Goal: Find contact information: Find contact information

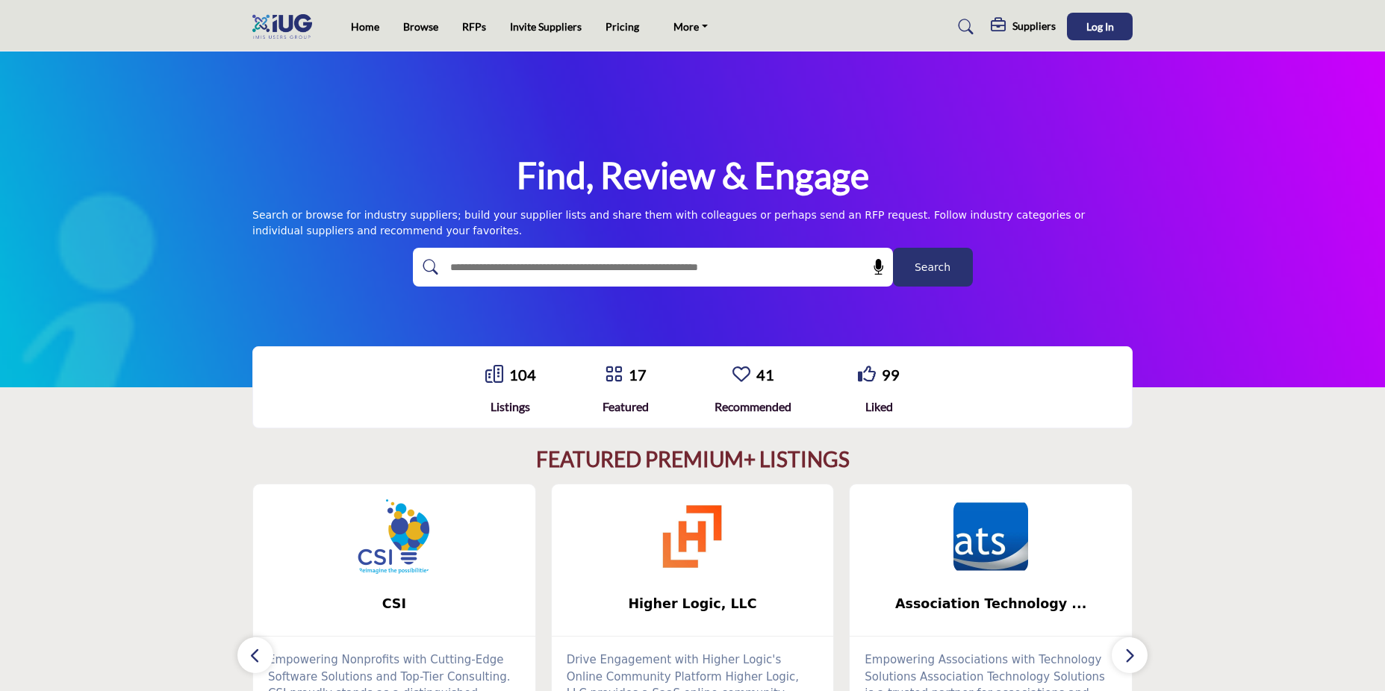
click at [727, 261] on input "text" at bounding box center [621, 267] width 356 height 22
type input "*****"
click at [893, 248] on button "Search" at bounding box center [933, 267] width 80 height 39
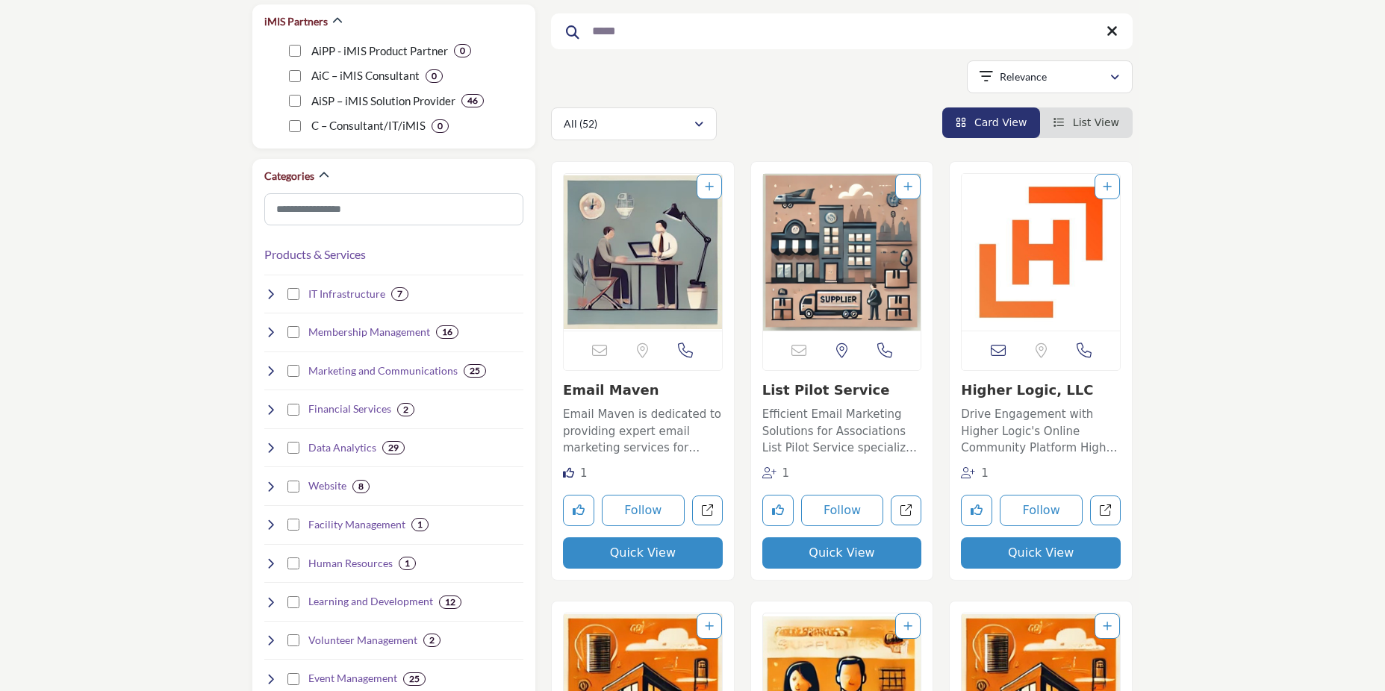
scroll to position [398, 0]
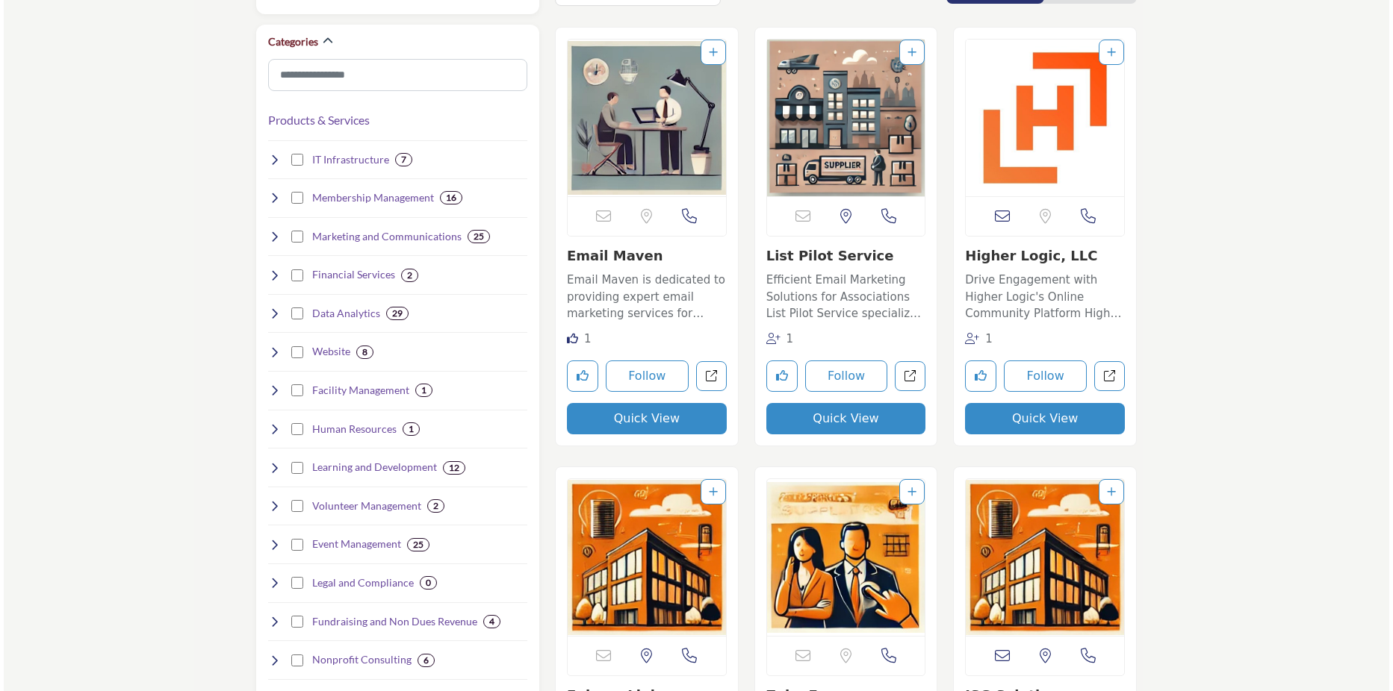
scroll to position [199, 0]
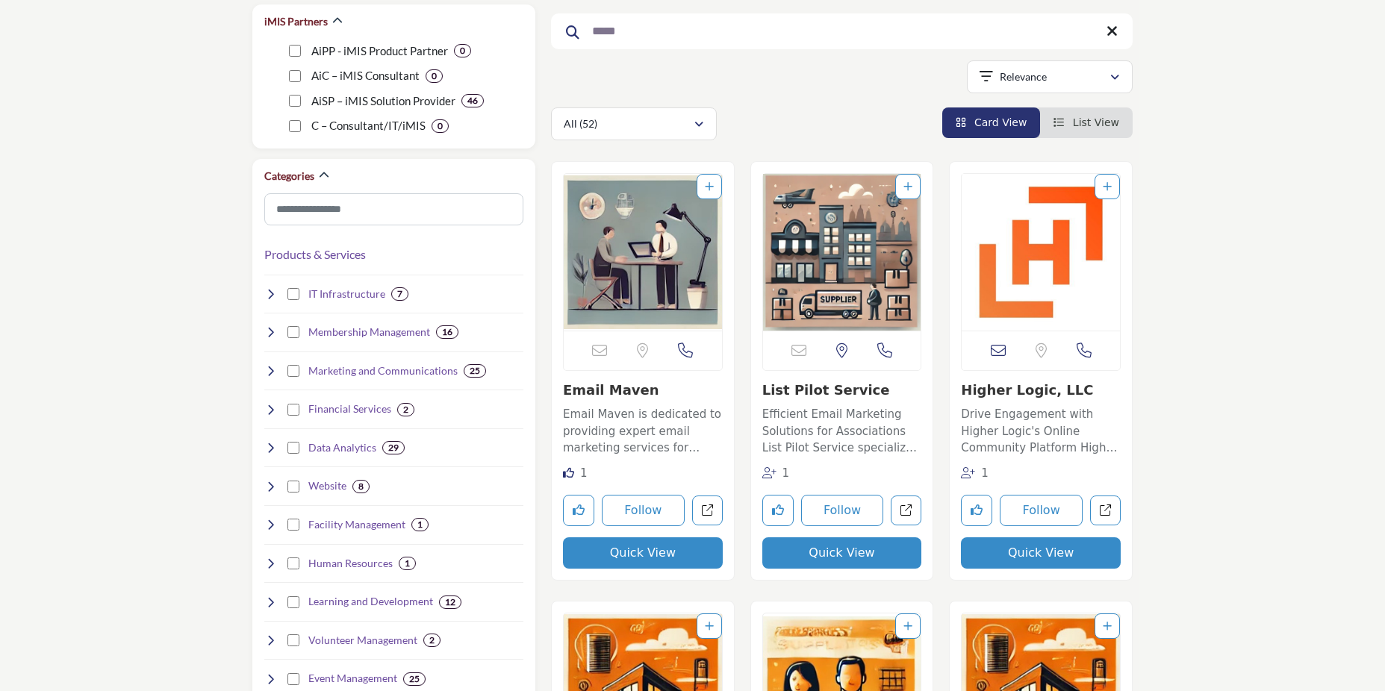
click at [625, 548] on button "Quick View" at bounding box center [643, 553] width 160 height 31
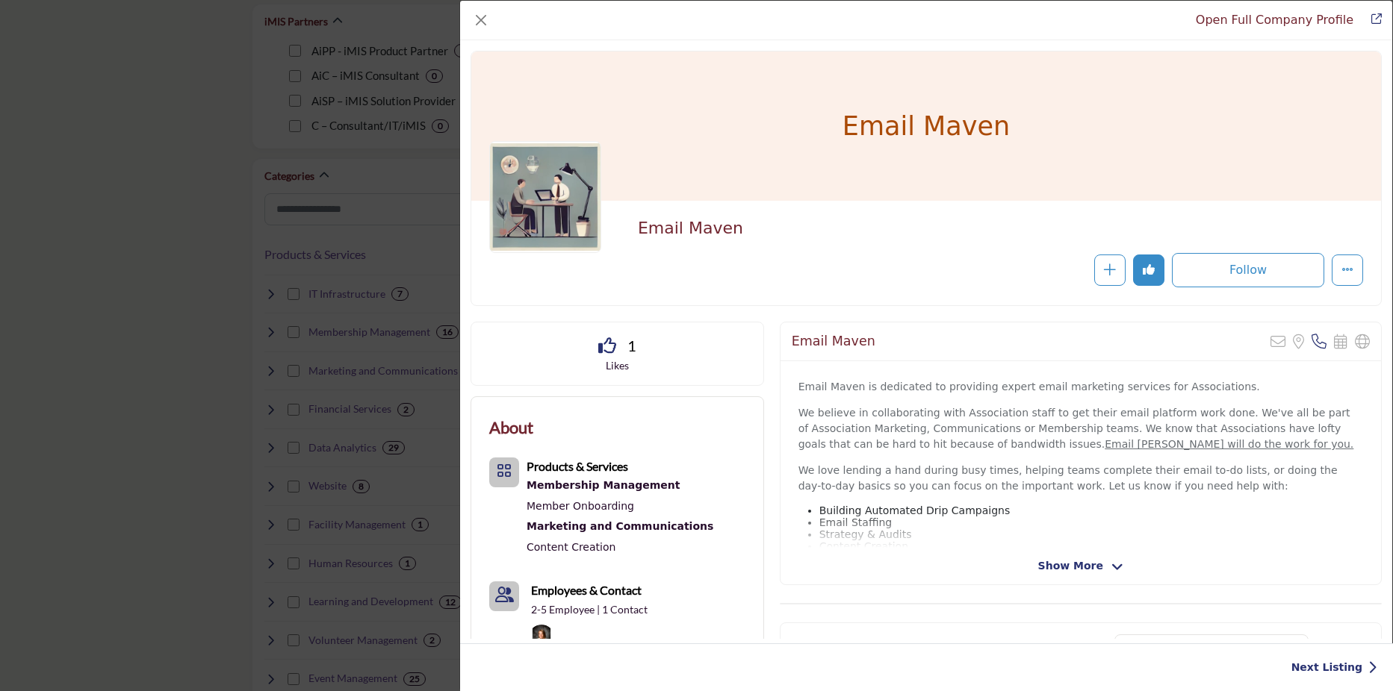
click at [1064, 562] on span "Show More" at bounding box center [1070, 567] width 65 height 16
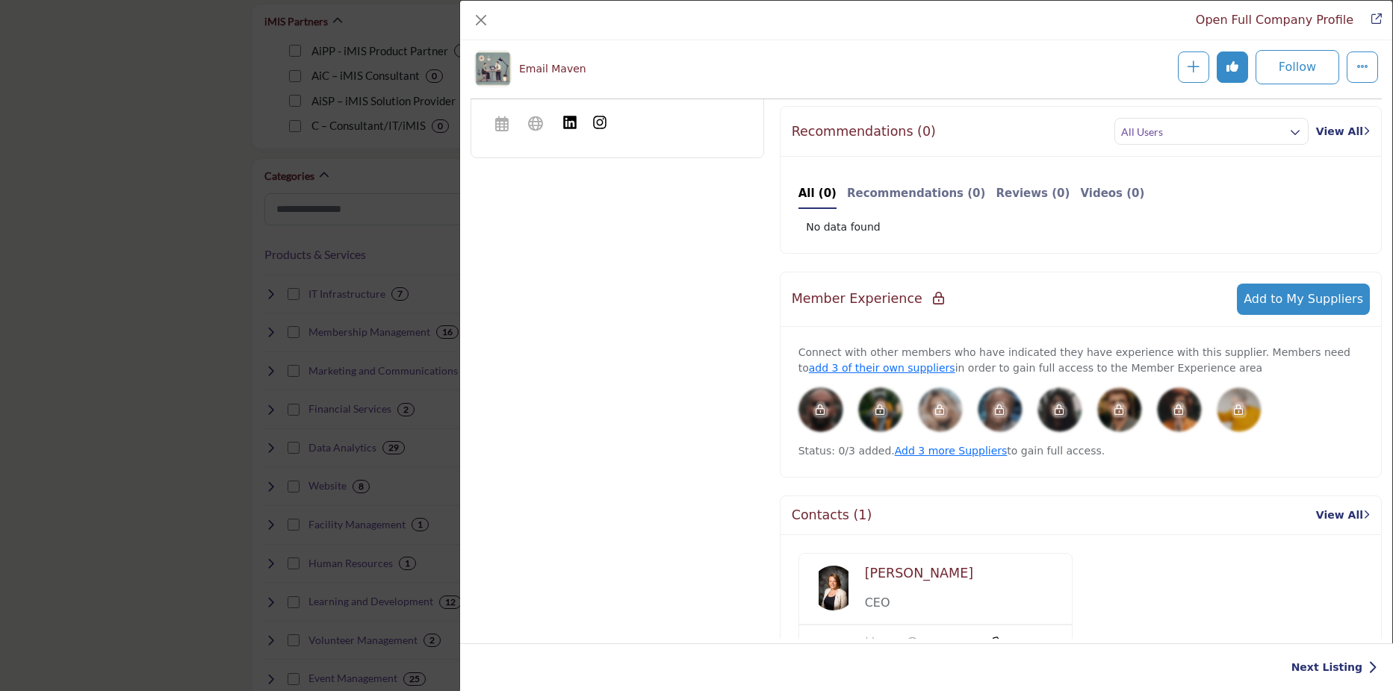
scroll to position [760, 0]
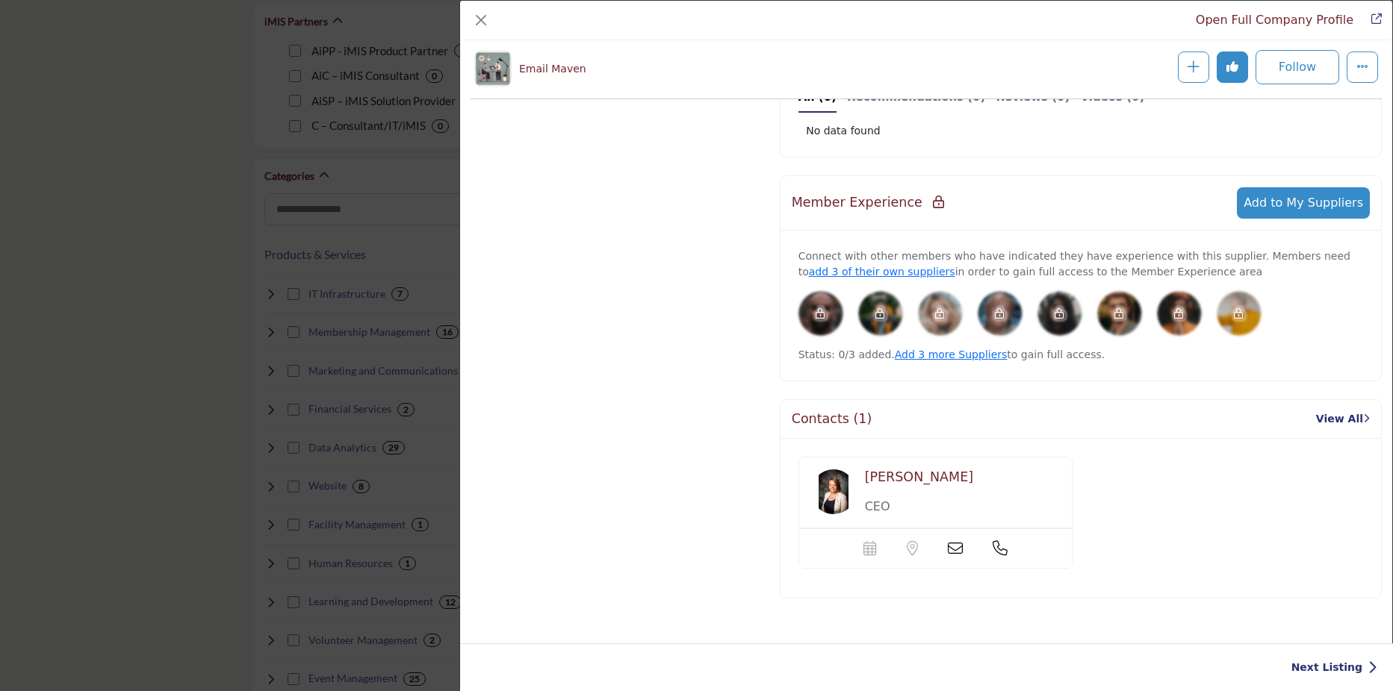
click at [955, 556] on icon "Company Data Modal" at bounding box center [955, 548] width 15 height 15
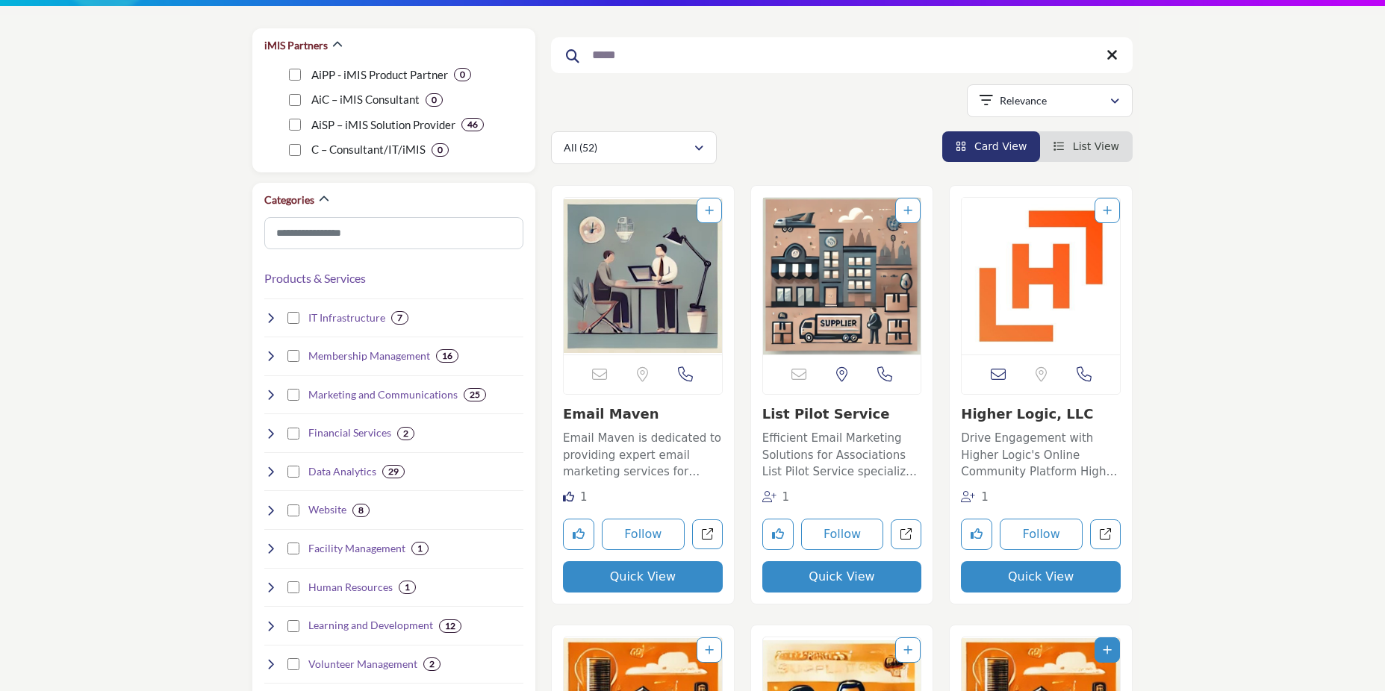
scroll to position [398, 0]
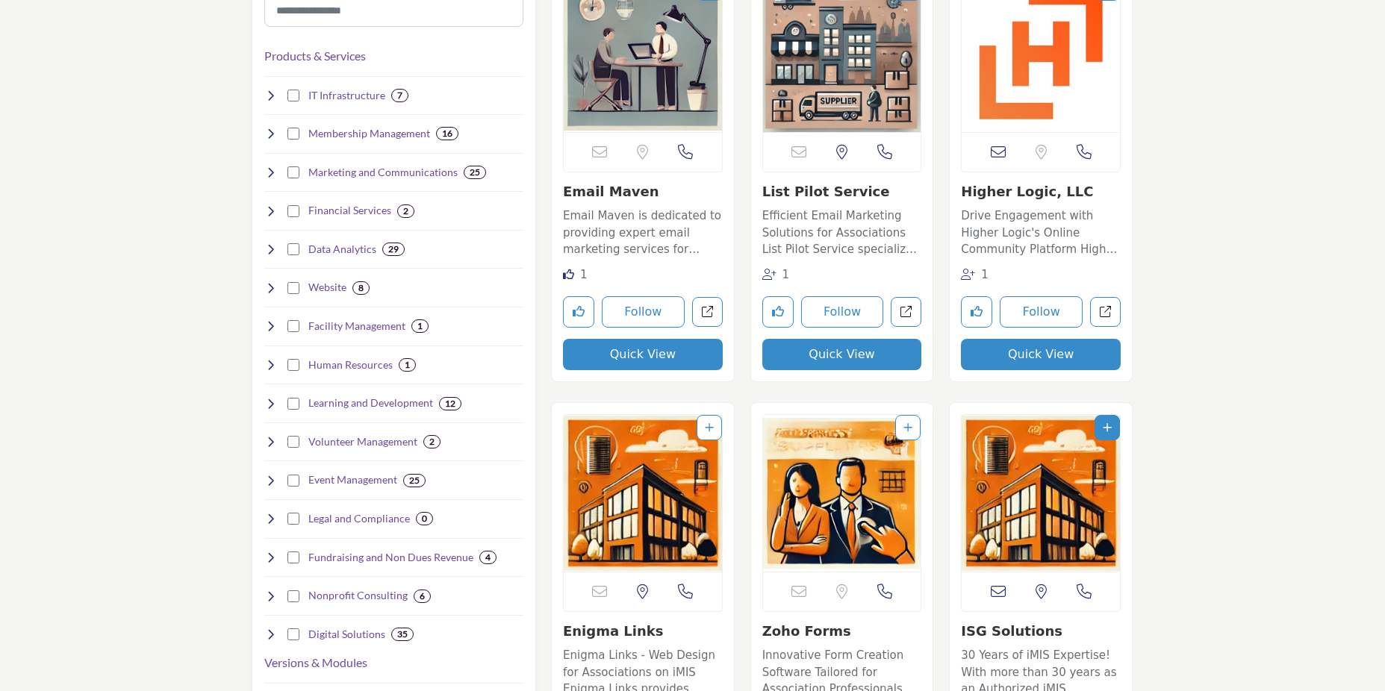
click at [662, 364] on button "Quick View" at bounding box center [643, 354] width 160 height 31
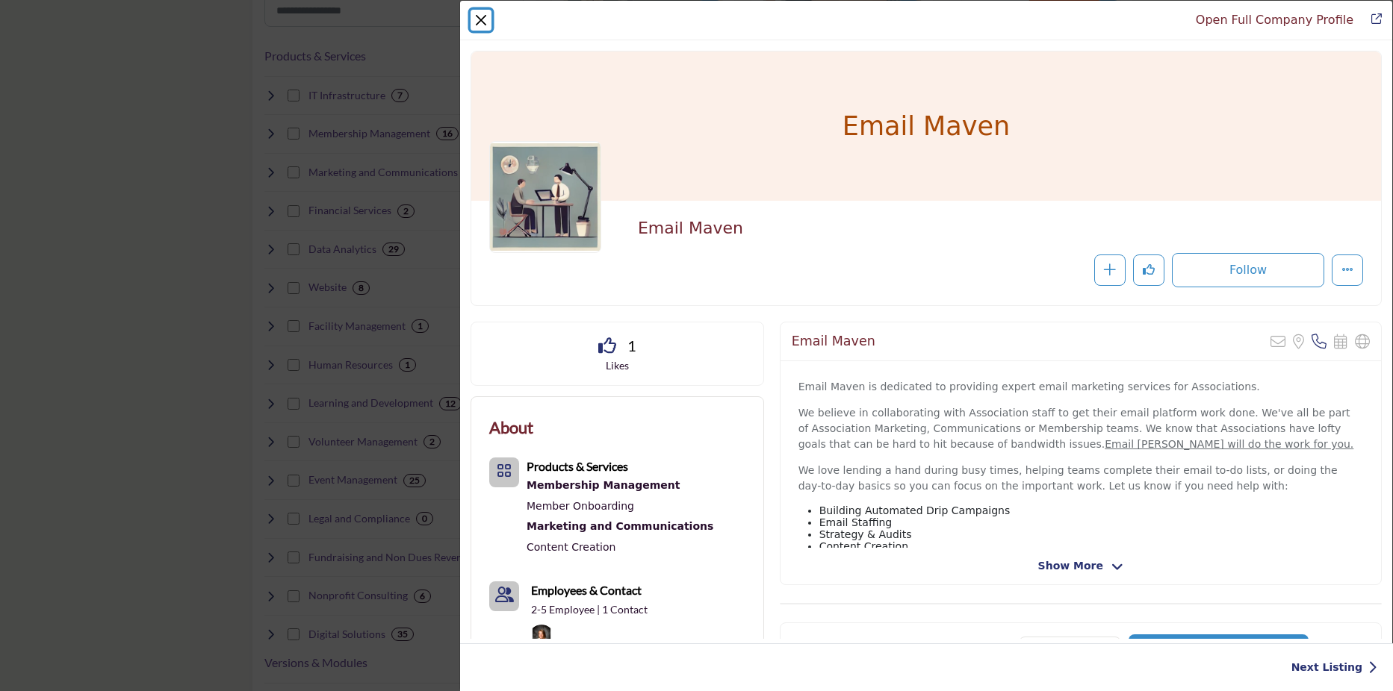
click at [474, 16] on button "Close" at bounding box center [480, 20] width 21 height 21
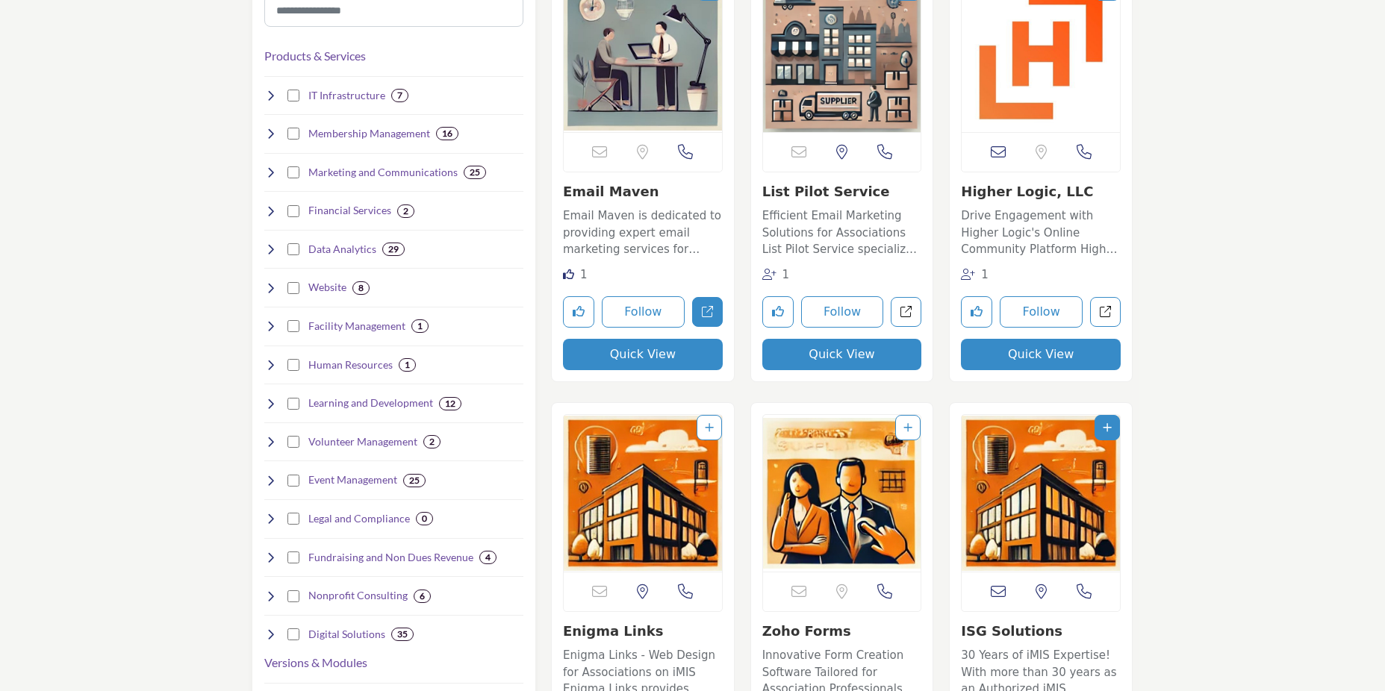
click at [704, 308] on icon "Open email-maven in new tab" at bounding box center [707, 311] width 11 height 11
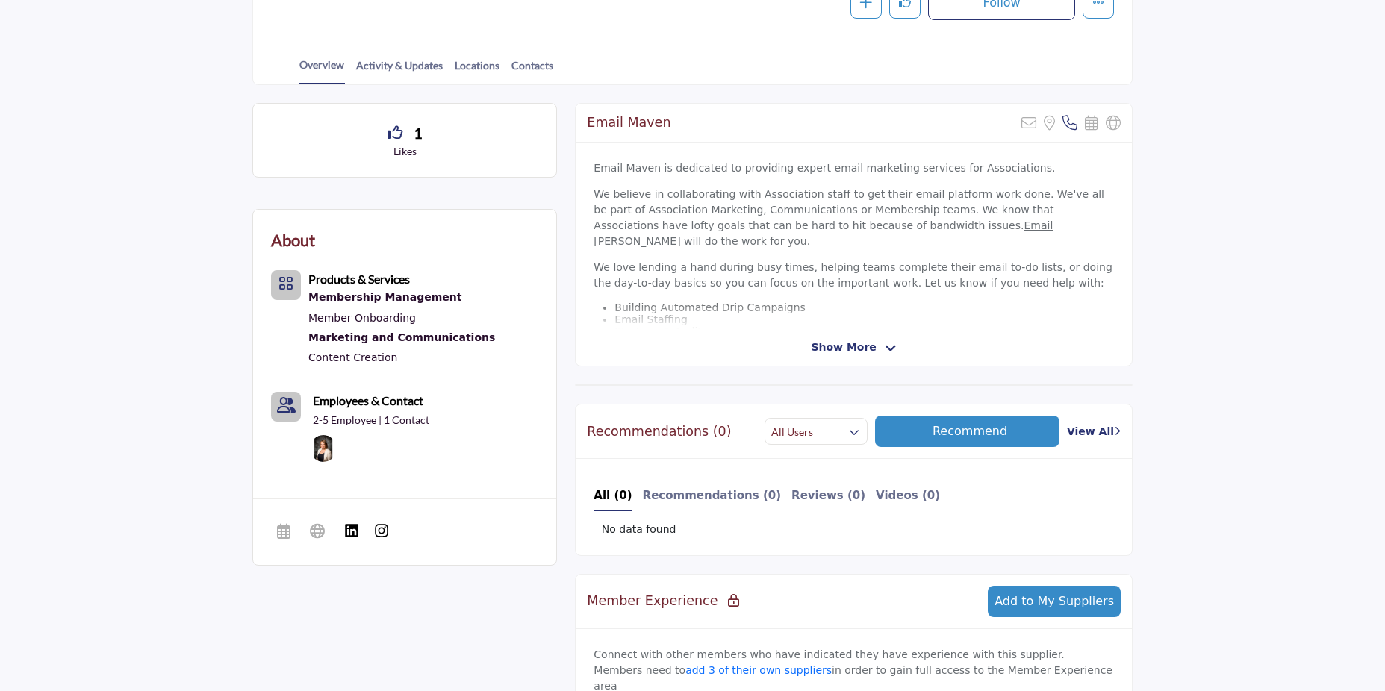
scroll to position [398, 0]
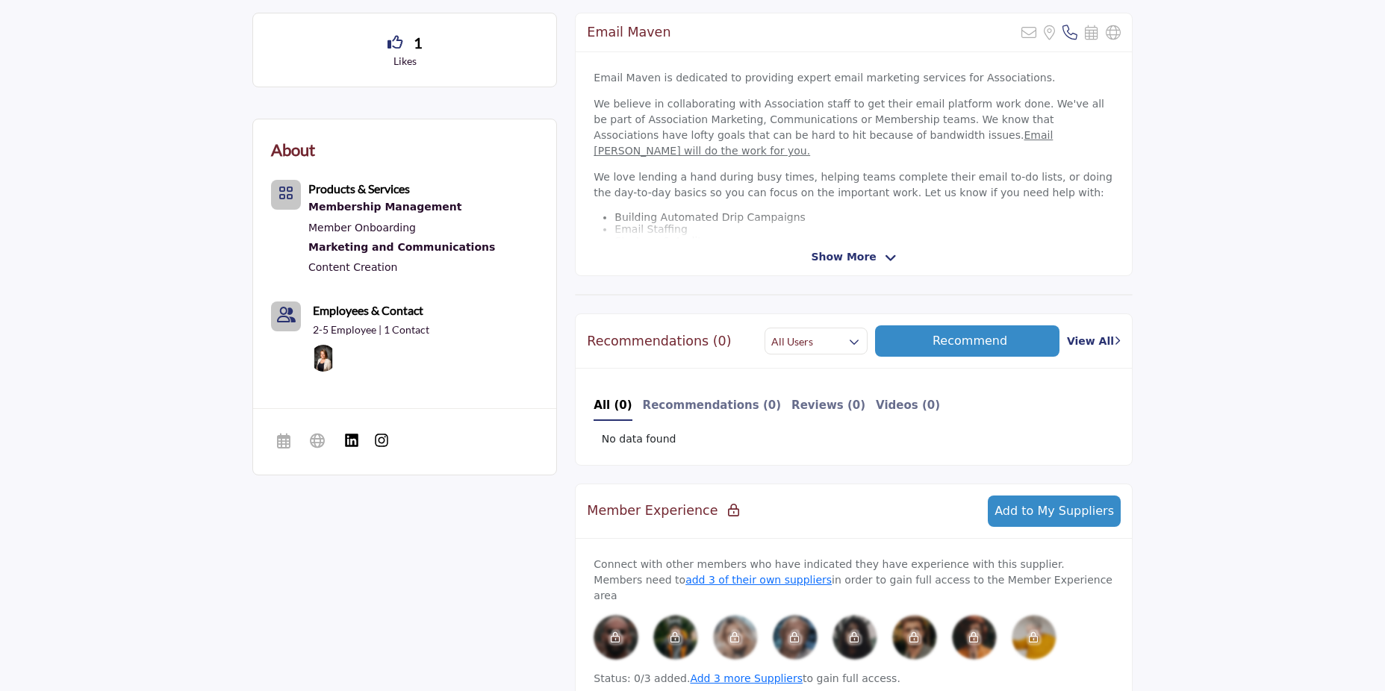
click at [867, 258] on span "Show More" at bounding box center [843, 257] width 65 height 16
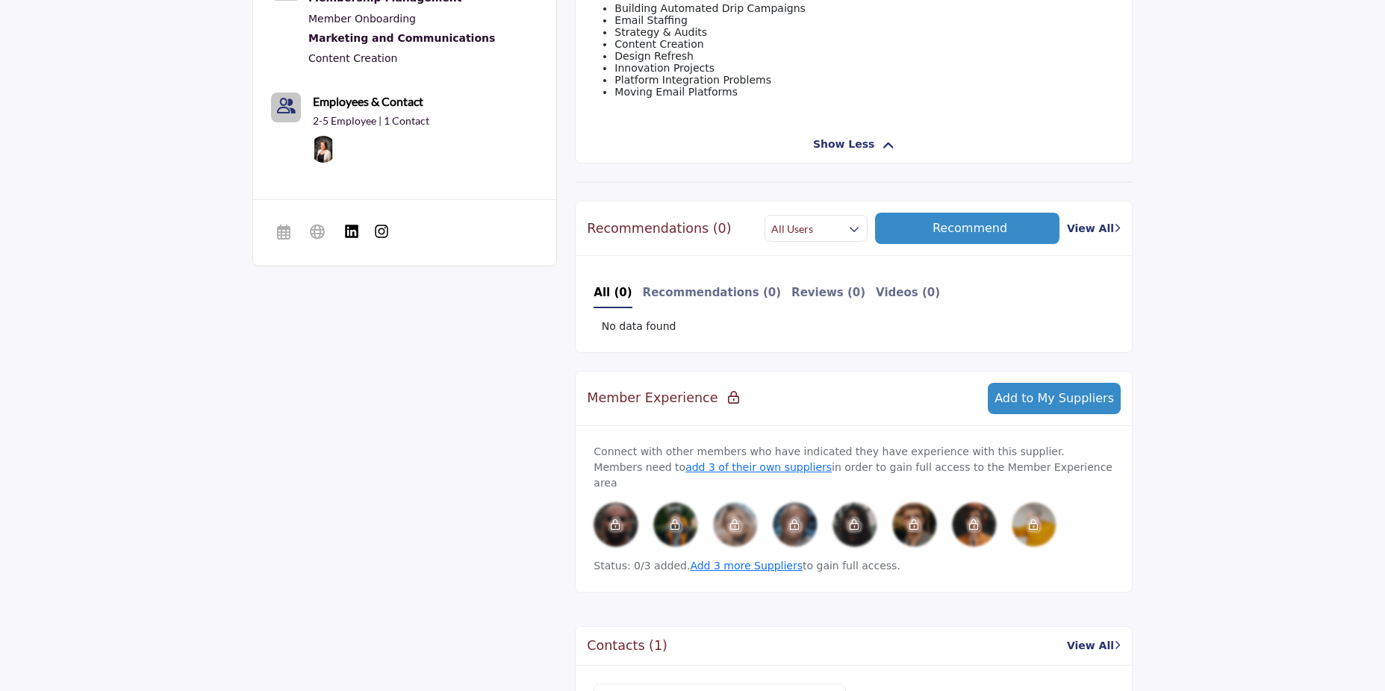
scroll to position [797, 0]
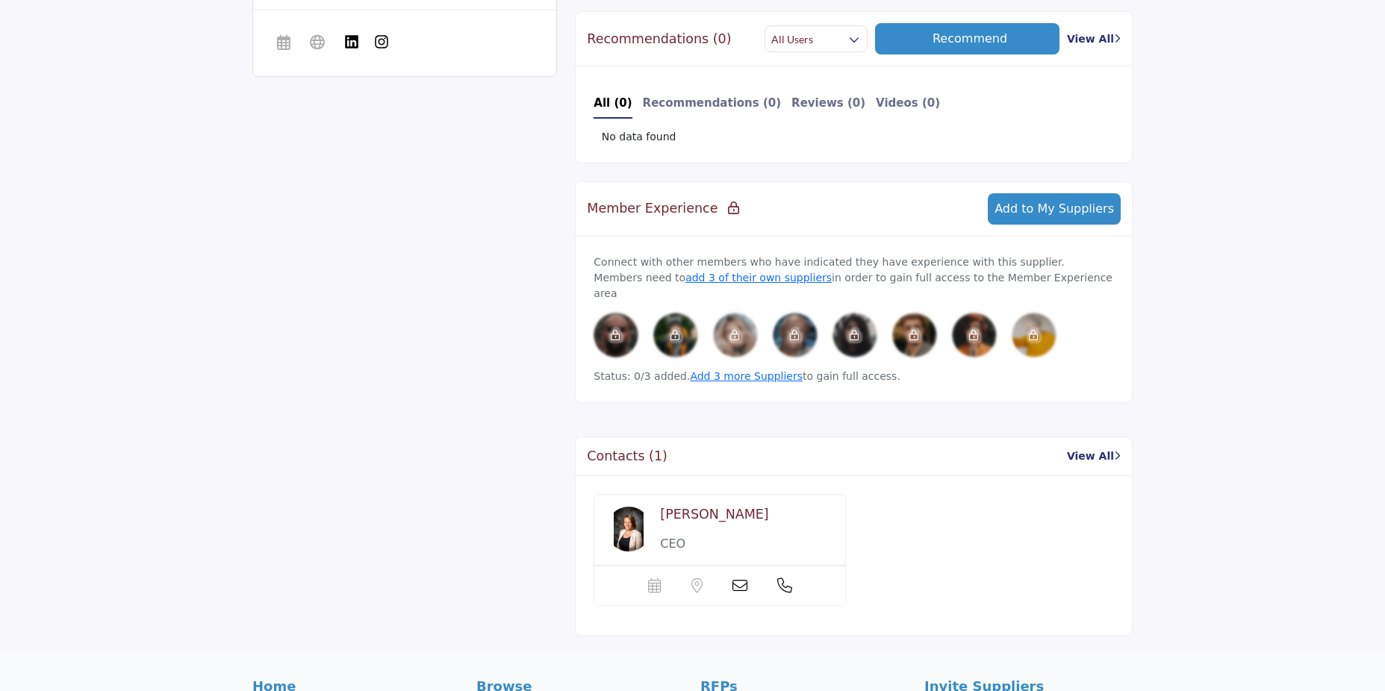
click at [747, 579] on icon at bounding box center [740, 586] width 15 height 15
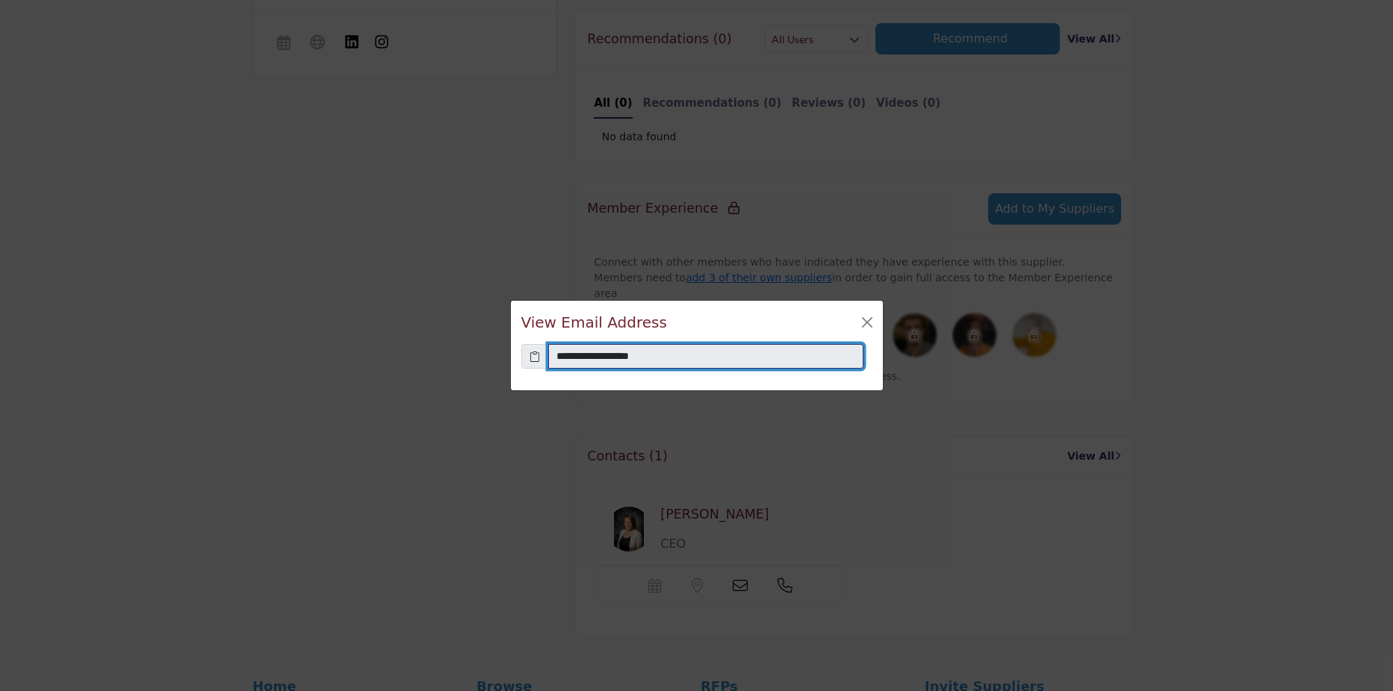
click at [559, 358] on input "**********" at bounding box center [705, 356] width 315 height 25
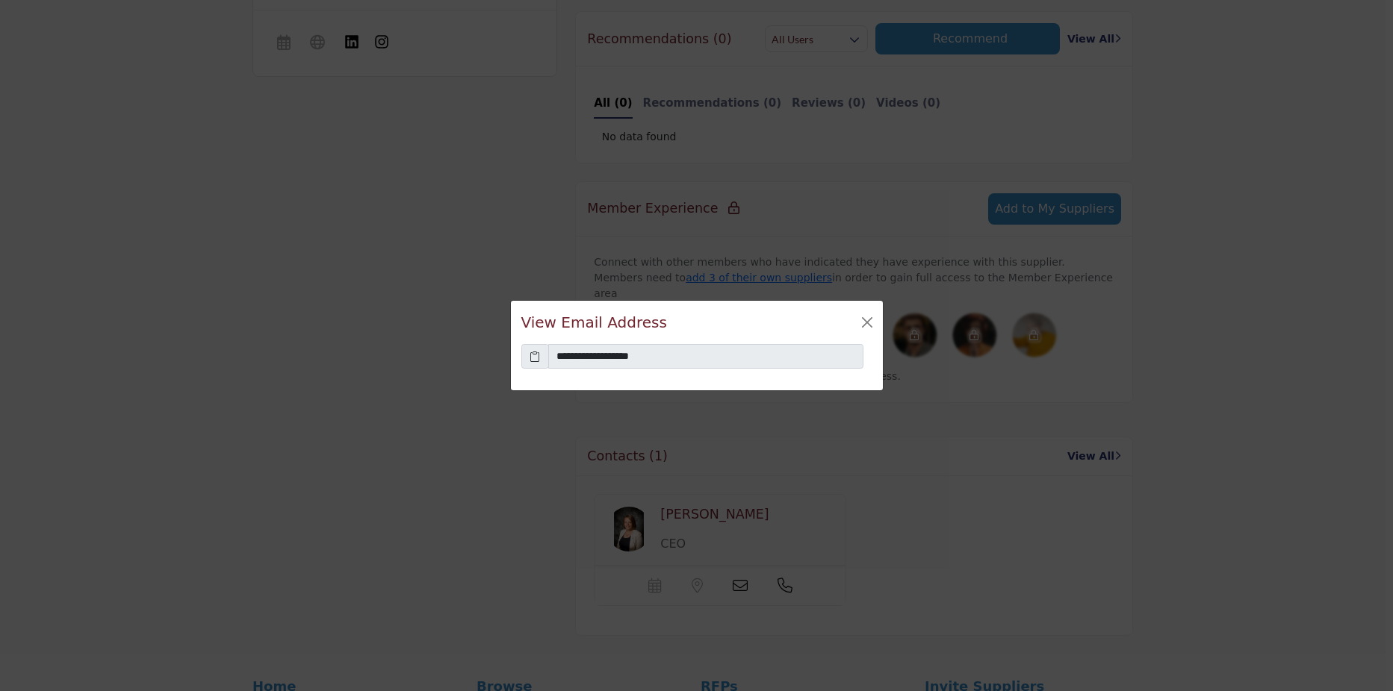
click at [538, 361] on icon at bounding box center [534, 357] width 10 height 16
click at [864, 322] on button "Close" at bounding box center [866, 322] width 21 height 21
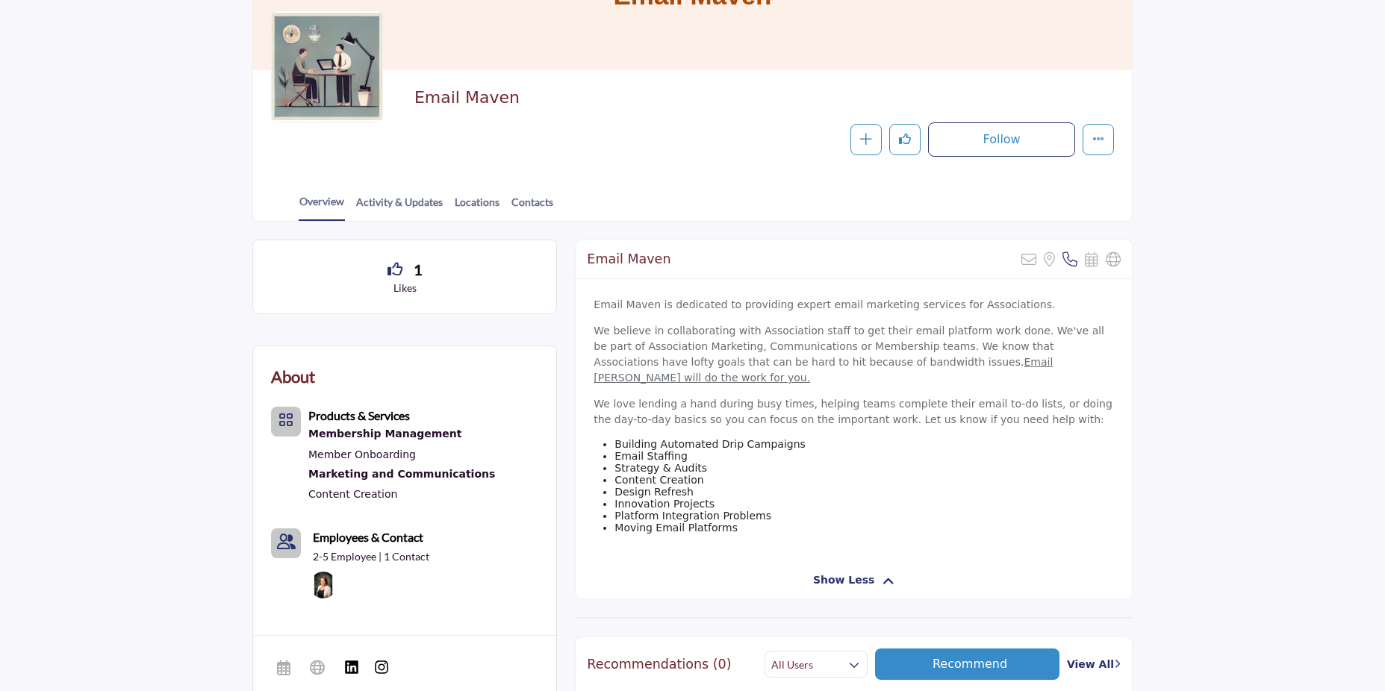
scroll to position [199, 0]
